Goal: Task Accomplishment & Management: Use online tool/utility

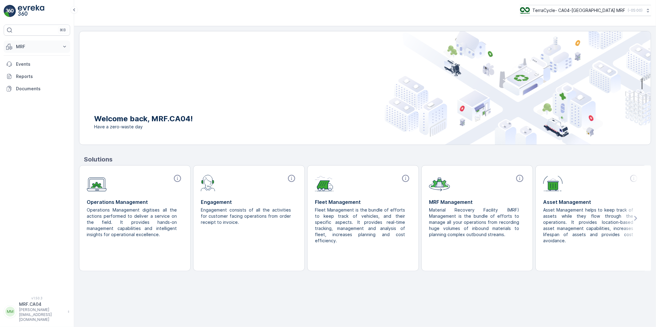
click at [14, 45] on button "MRF" at bounding box center [37, 47] width 66 height 12
click at [25, 90] on p "Outbound" at bounding box center [26, 92] width 21 height 6
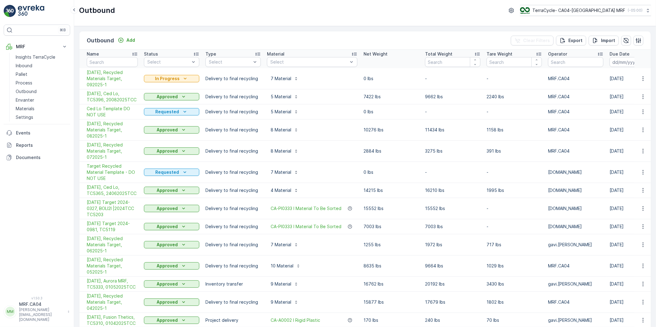
click at [56, 320] on p "monika.tuur@terracycle.com" at bounding box center [41, 315] width 45 height 15
click at [29, 304] on span "Log Out" at bounding box center [23, 301] width 17 height 6
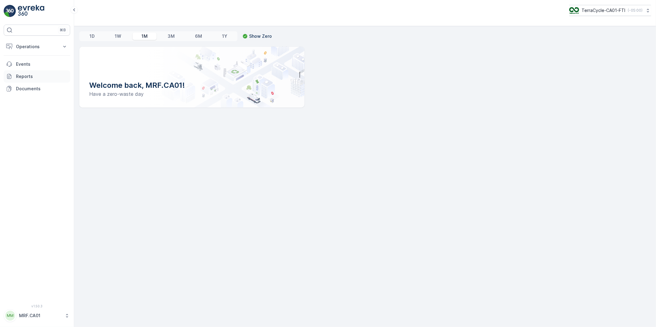
click at [25, 77] on p "Reports" at bounding box center [42, 76] width 52 height 6
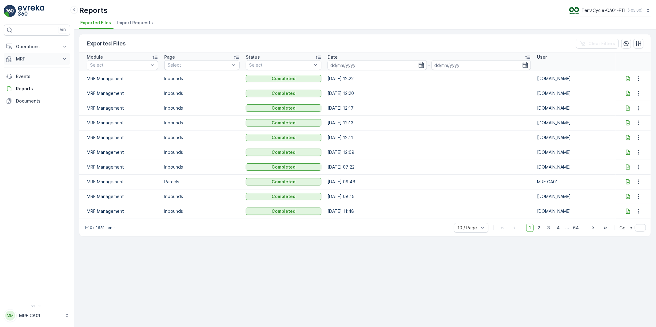
click at [23, 56] on button "MRF" at bounding box center [37, 59] width 66 height 12
click at [24, 102] on p "Outbound" at bounding box center [26, 104] width 21 height 6
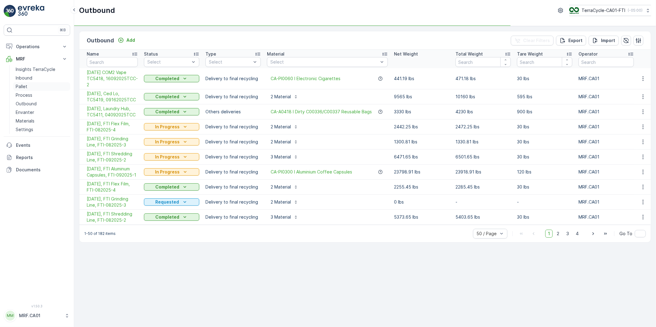
click at [21, 87] on p "Pallet" at bounding box center [22, 87] width 12 height 6
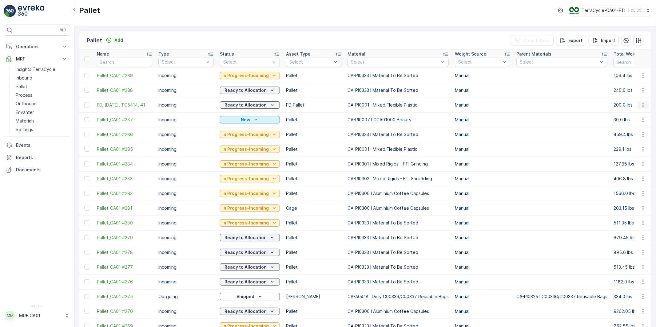
click at [642, 104] on icon "button" at bounding box center [643, 105] width 6 height 6
click at [563, 40] on icon "Export" at bounding box center [562, 40] width 5 height 5
click at [645, 11] on icon "close" at bounding box center [646, 11] width 4 height 5
click at [22, 155] on p "Reports" at bounding box center [42, 158] width 52 height 6
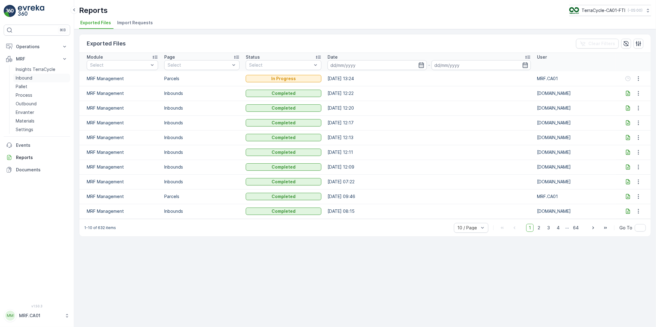
click at [22, 76] on p "Inbound" at bounding box center [24, 78] width 17 height 6
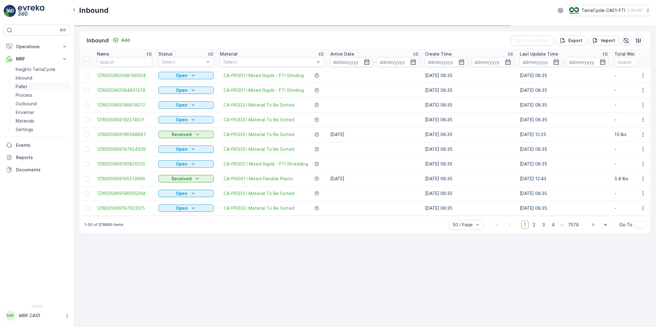
click at [25, 86] on p "Pallet" at bounding box center [22, 87] width 12 height 6
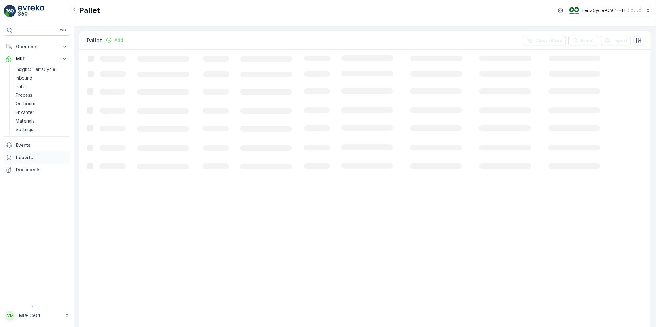
click at [26, 156] on p "Reports" at bounding box center [42, 158] width 52 height 6
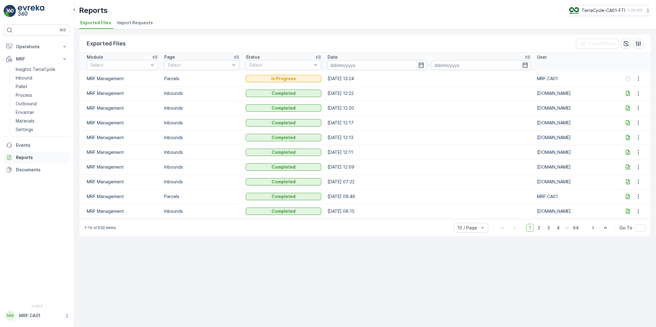
click at [26, 156] on p "Reports" at bounding box center [42, 158] width 52 height 6
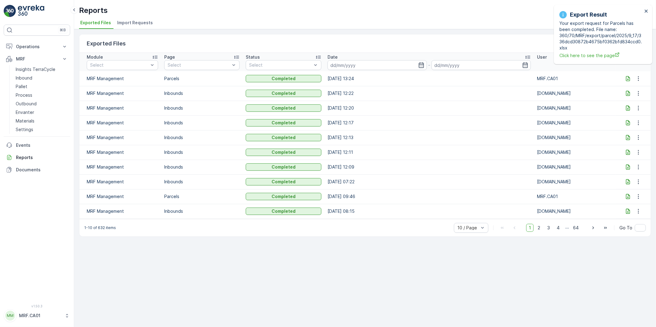
click at [626, 79] on icon at bounding box center [628, 79] width 6 height 6
click at [646, 11] on icon "close" at bounding box center [645, 11] width 3 height 3
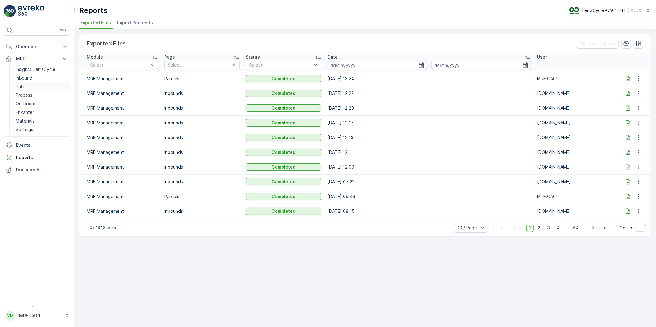
click at [23, 88] on p "Pallet" at bounding box center [22, 87] width 12 height 6
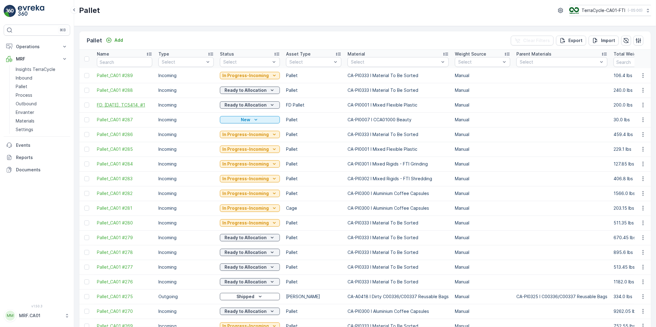
click at [133, 102] on span "FD, [DATE], TC5414, #1" at bounding box center [124, 105] width 55 height 6
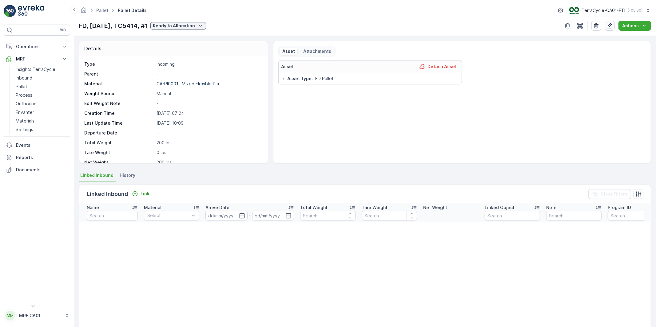
click at [612, 25] on icon "button" at bounding box center [609, 25] width 5 height 5
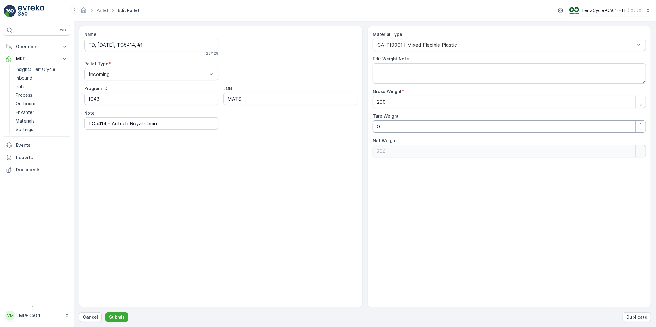
click at [386, 127] on Weight "0" at bounding box center [509, 126] width 273 height 12
drag, startPoint x: 394, startPoint y: 128, endPoint x: 337, endPoint y: 128, distance: 57.2
click at [337, 128] on div "Name FD, [DATE], TC5414, #1 28 / 128 Pallet Type * Incoming Program ID 1048 LOB…" at bounding box center [365, 167] width 572 height 282
type Weight "3"
type Weight "197"
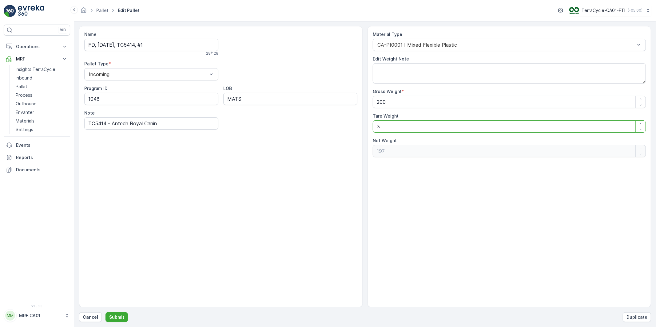
type Weight "35"
type Weight "165"
type Weight "35"
click at [116, 318] on p "Submit" at bounding box center [116, 317] width 15 height 6
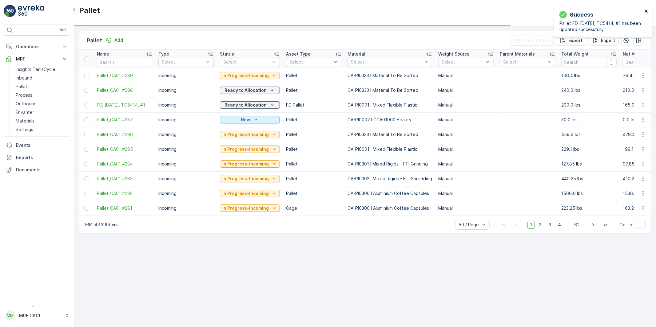
click at [645, 11] on icon "close" at bounding box center [646, 11] width 4 height 5
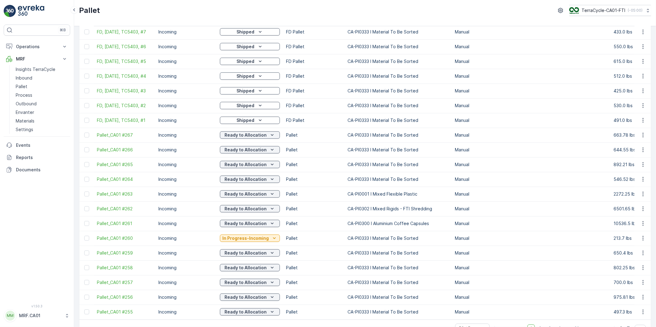
scroll to position [511, 0]
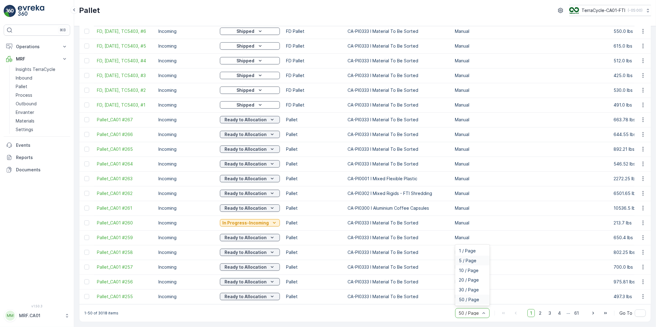
click at [465, 262] on span "5 / Page" at bounding box center [468, 261] width 18 height 5
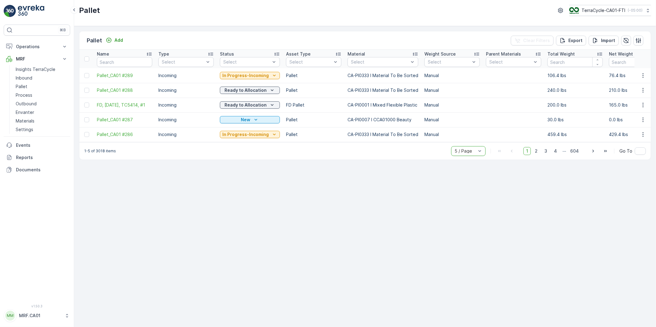
click at [164, 89] on p "Incoming" at bounding box center [185, 90] width 55 height 6
click at [572, 41] on p "Export" at bounding box center [575, 41] width 14 height 6
click at [645, 11] on icon "close" at bounding box center [645, 11] width 3 height 3
click at [23, 96] on p "Process" at bounding box center [24, 95] width 17 height 6
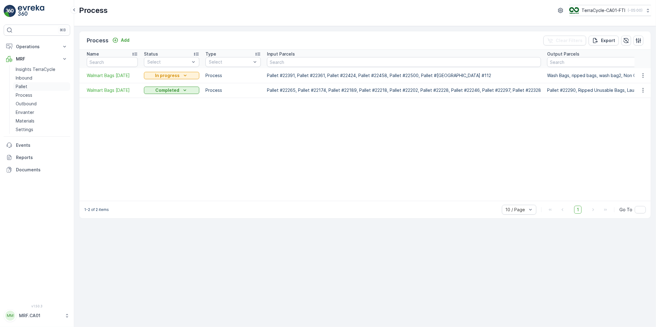
click at [23, 85] on p "Pallet" at bounding box center [22, 87] width 12 height 6
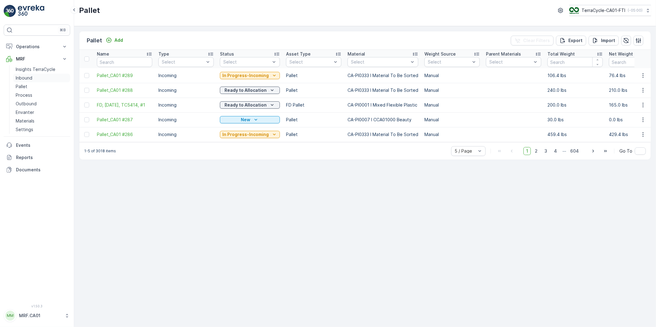
click at [23, 78] on p "Inbound" at bounding box center [24, 78] width 17 height 6
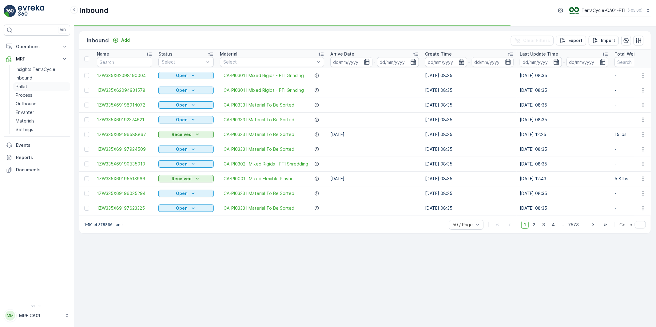
click at [23, 85] on p "Pallet" at bounding box center [22, 87] width 12 height 6
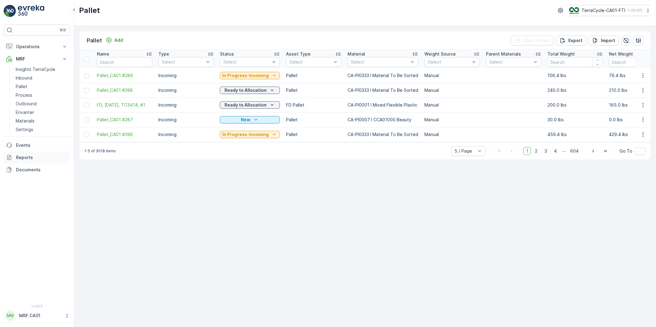
click at [26, 156] on p "Reports" at bounding box center [42, 158] width 52 height 6
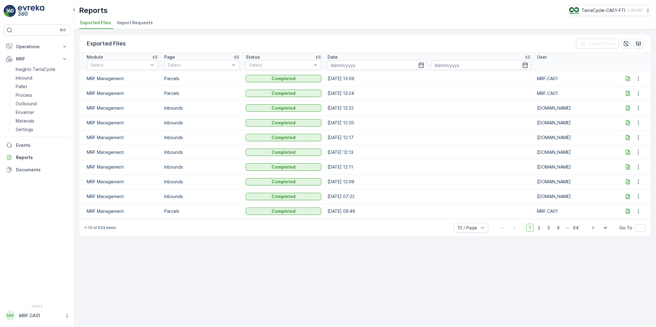
click at [627, 77] on icon at bounding box center [628, 79] width 6 height 6
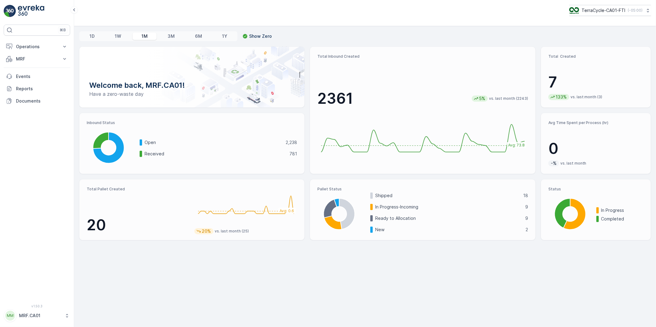
click at [30, 316] on p "MRF.CA01" at bounding box center [40, 316] width 42 height 6
click at [25, 86] on p "Reports" at bounding box center [42, 89] width 52 height 6
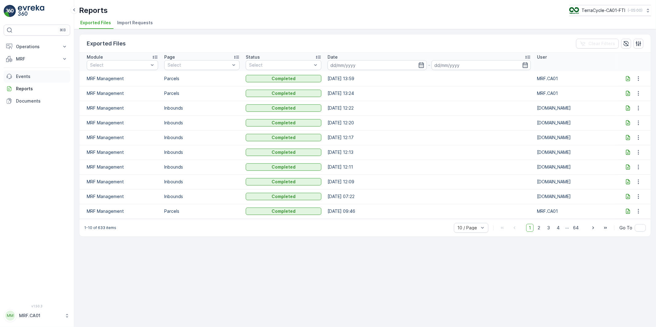
click at [24, 77] on p "Events" at bounding box center [42, 76] width 52 height 6
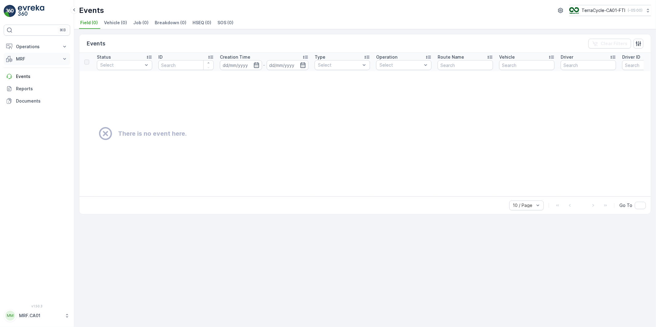
click at [19, 57] on p "MRF" at bounding box center [37, 59] width 42 height 6
click at [23, 103] on p "Outbound" at bounding box center [26, 104] width 21 height 6
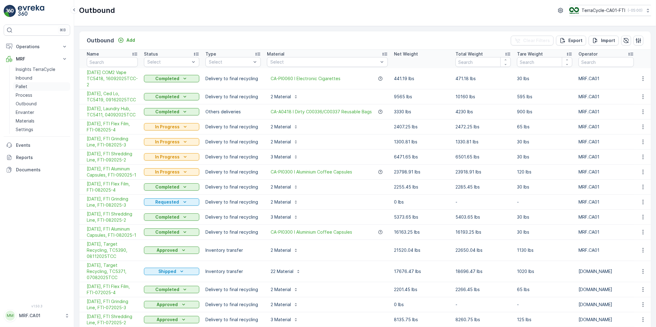
click at [19, 86] on p "Pallet" at bounding box center [22, 87] width 12 height 6
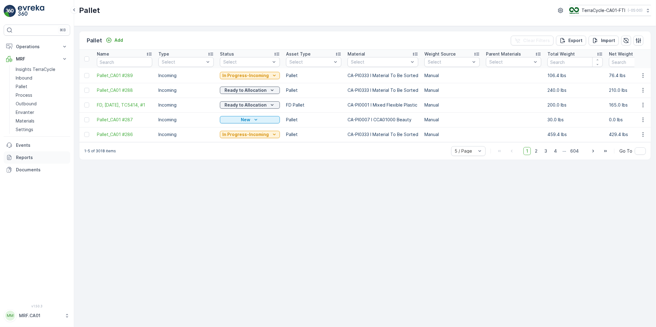
click at [25, 155] on p "Reports" at bounding box center [42, 158] width 52 height 6
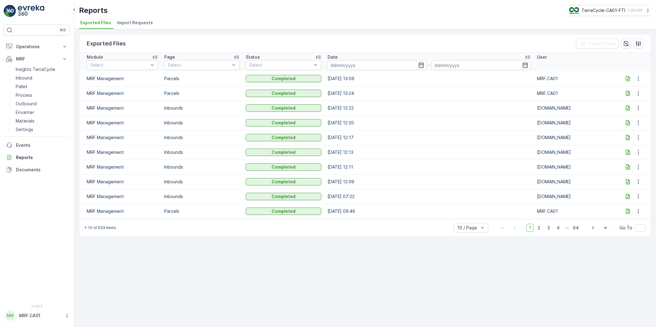
click at [628, 77] on icon at bounding box center [628, 79] width 6 height 6
